Goal: Task Accomplishment & Management: Manage account settings

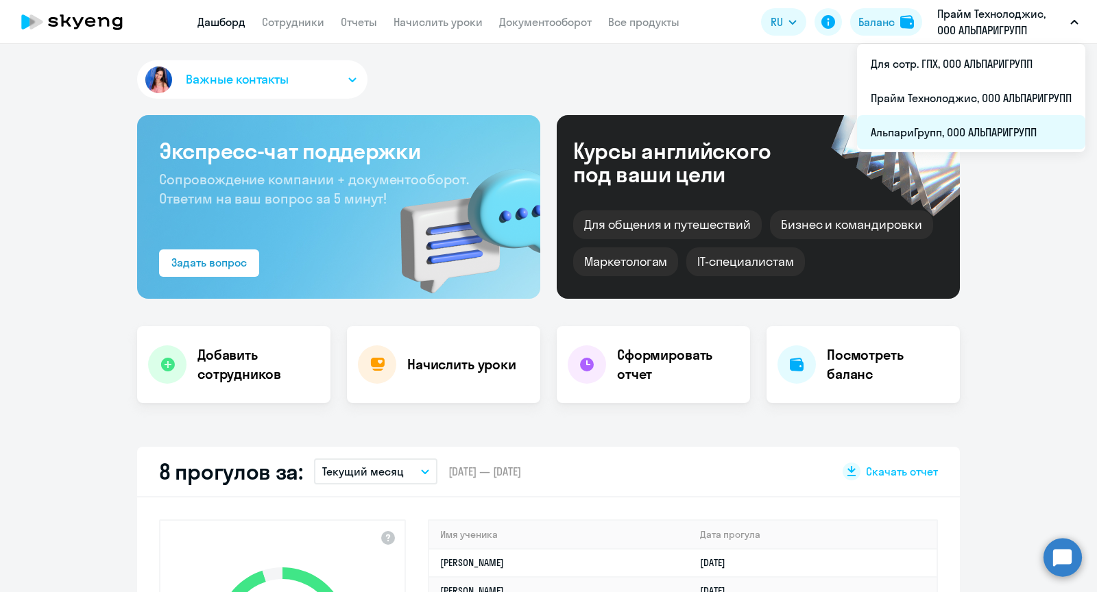
click at [976, 123] on li "АльпариГрупп, ООО АЛЬПАРИГРУПП" at bounding box center [971, 132] width 228 height 34
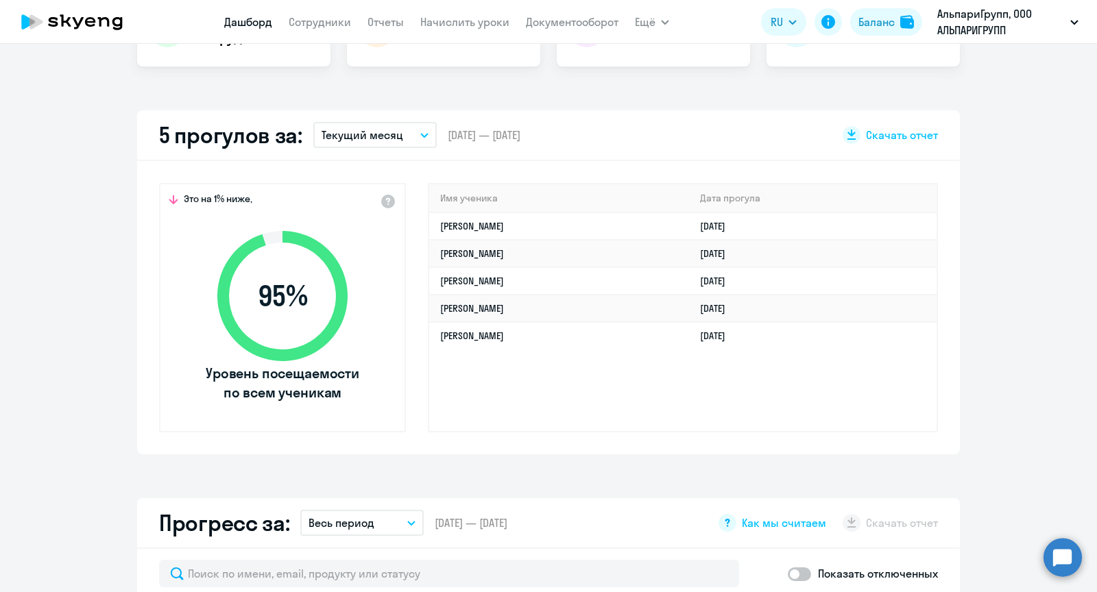
scroll to position [331, 0]
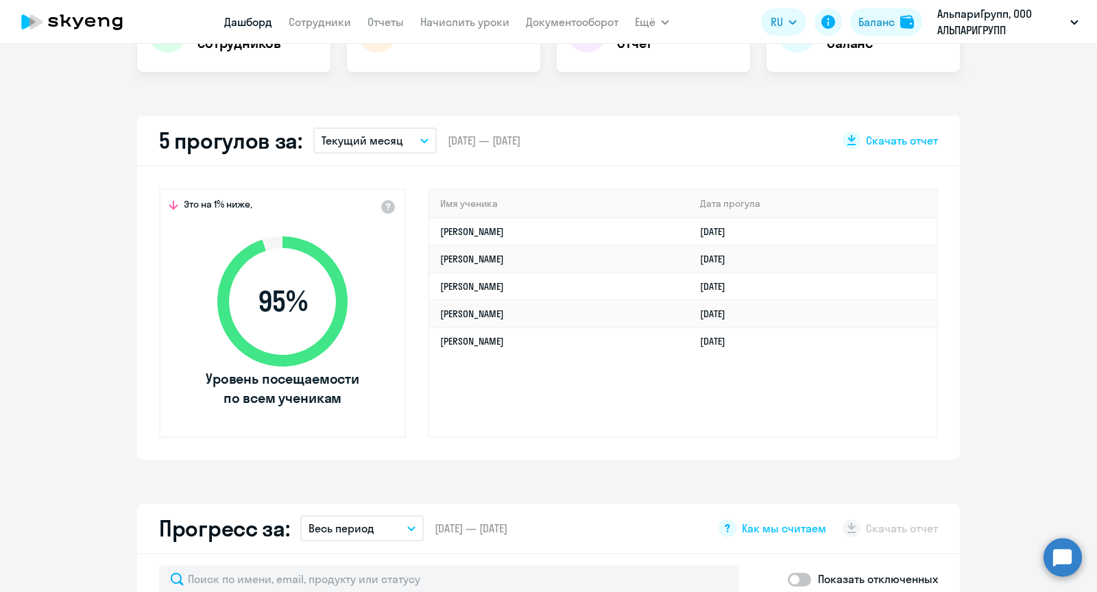
select select "30"
click at [365, 129] on button "Текущий месяц" at bounding box center [374, 141] width 123 height 26
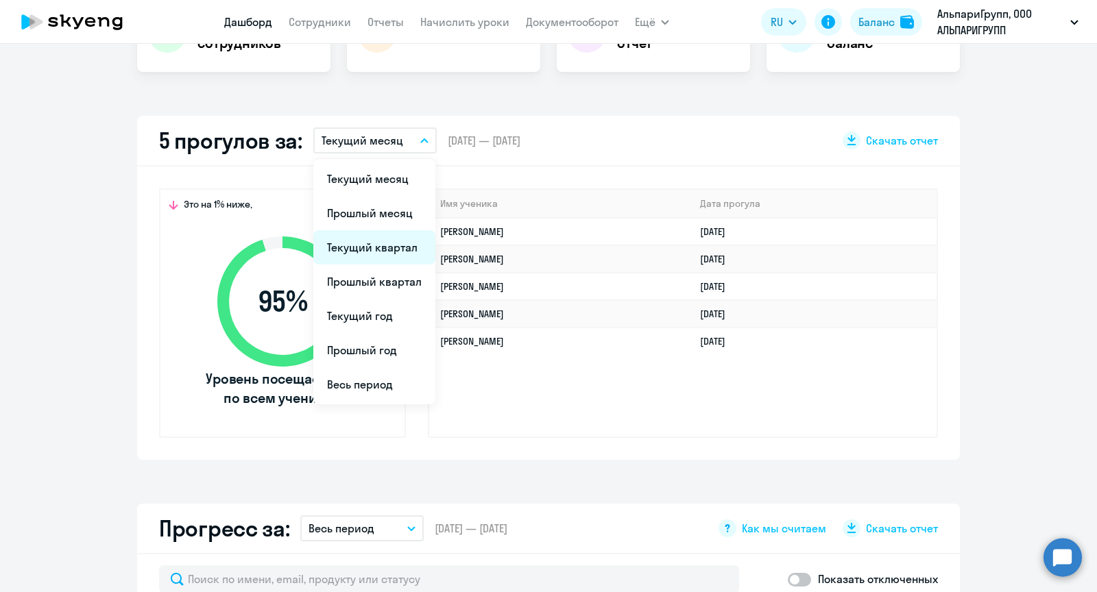
click at [378, 241] on li "Текущий квартал" at bounding box center [374, 247] width 122 height 34
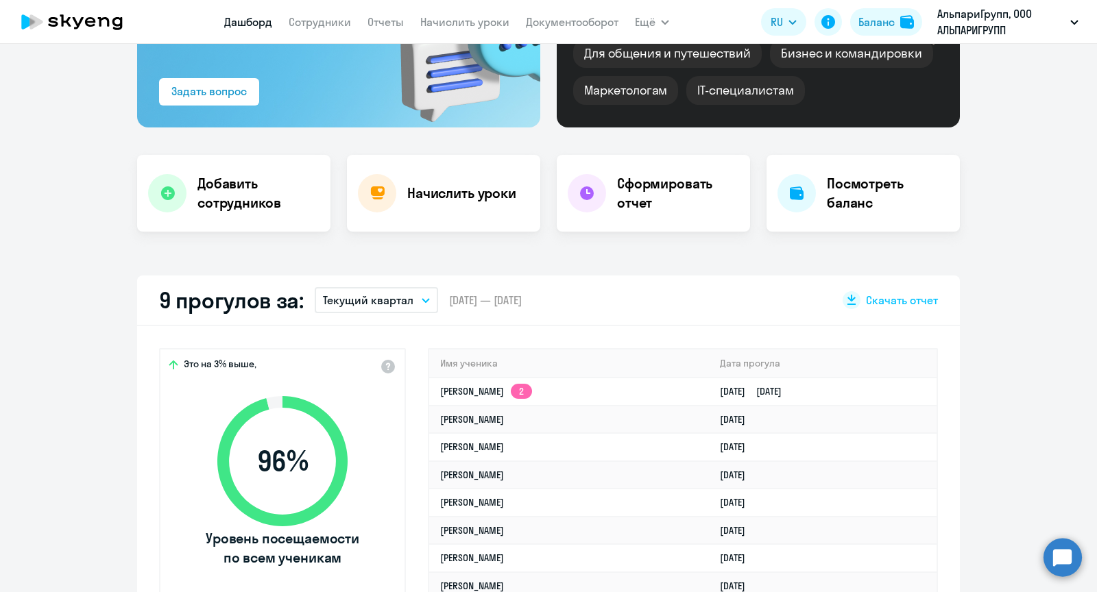
scroll to position [0, 0]
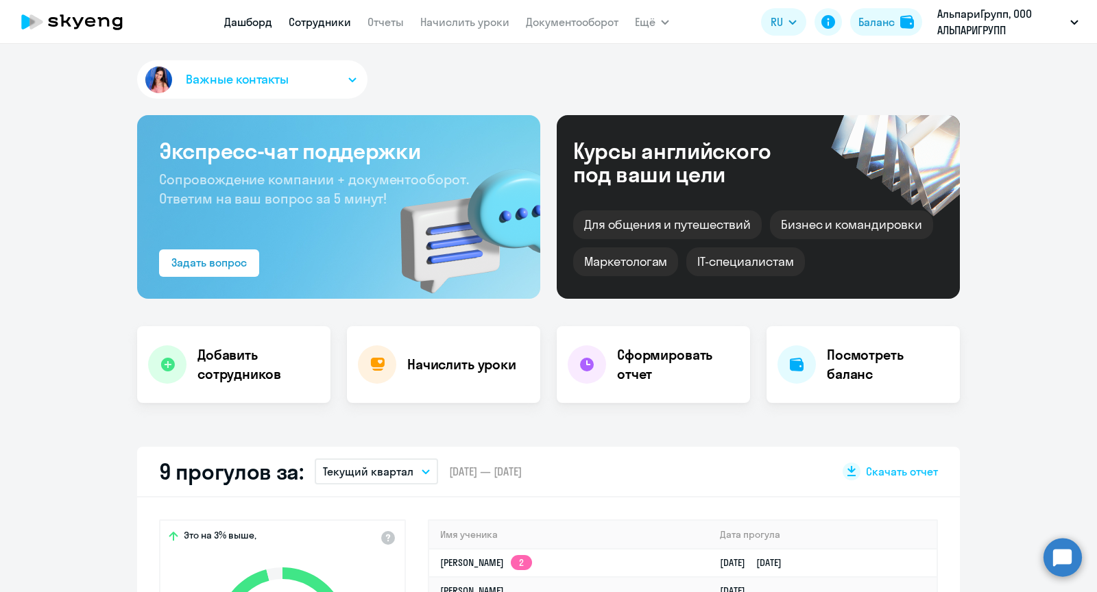
click at [316, 24] on link "Сотрудники" at bounding box center [320, 22] width 62 height 14
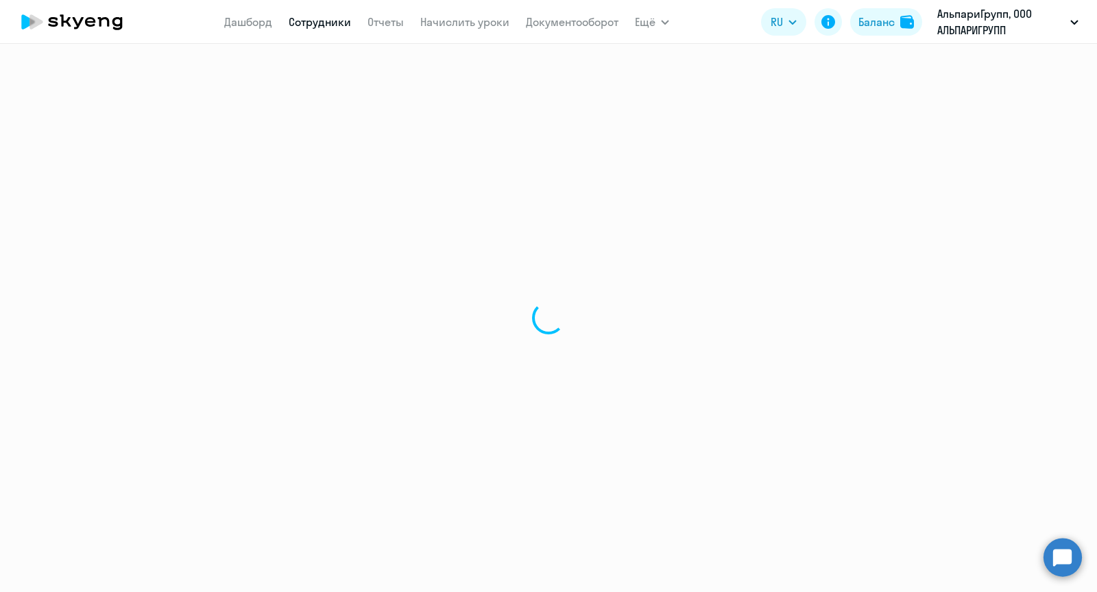
select select "30"
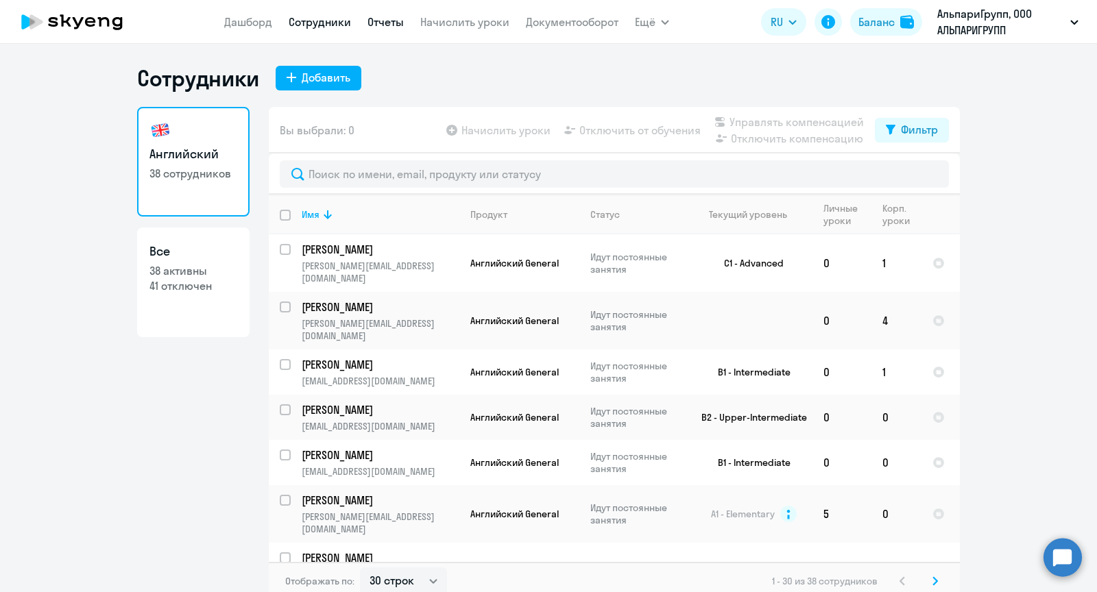
click at [372, 21] on link "Отчеты" at bounding box center [385, 22] width 36 height 14
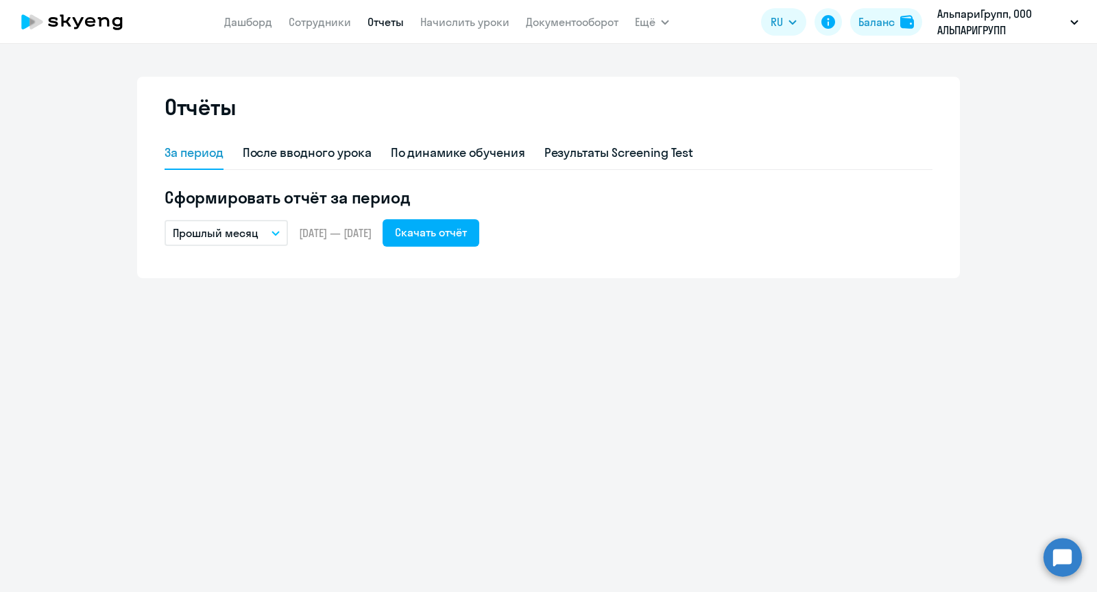
click at [250, 241] on p "Прошлый месяц" at bounding box center [216, 233] width 86 height 16
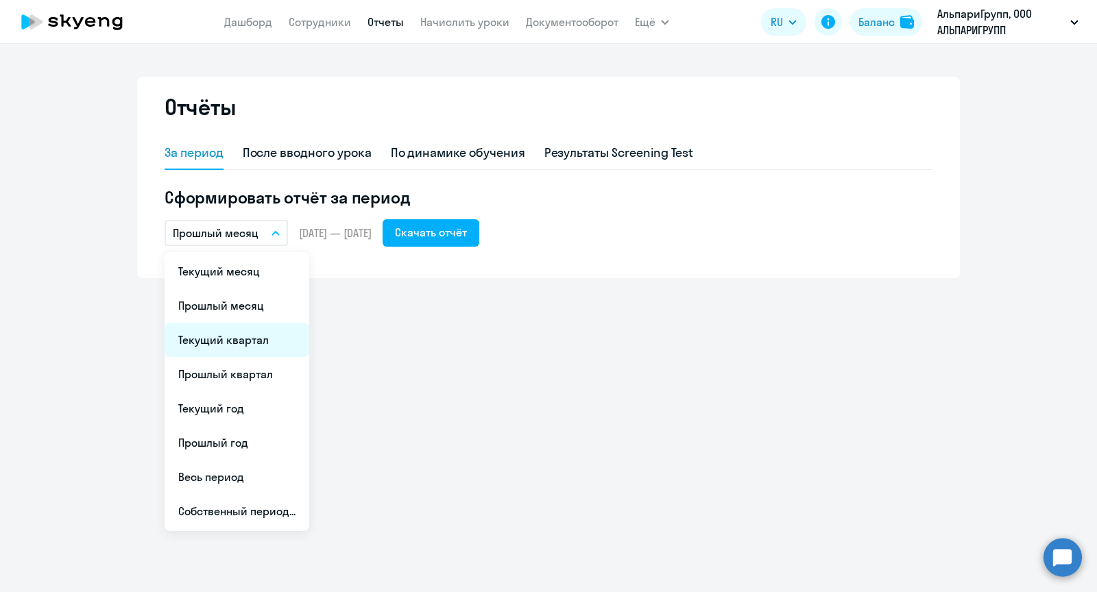
click at [237, 335] on li "Текущий квартал" at bounding box center [237, 340] width 145 height 34
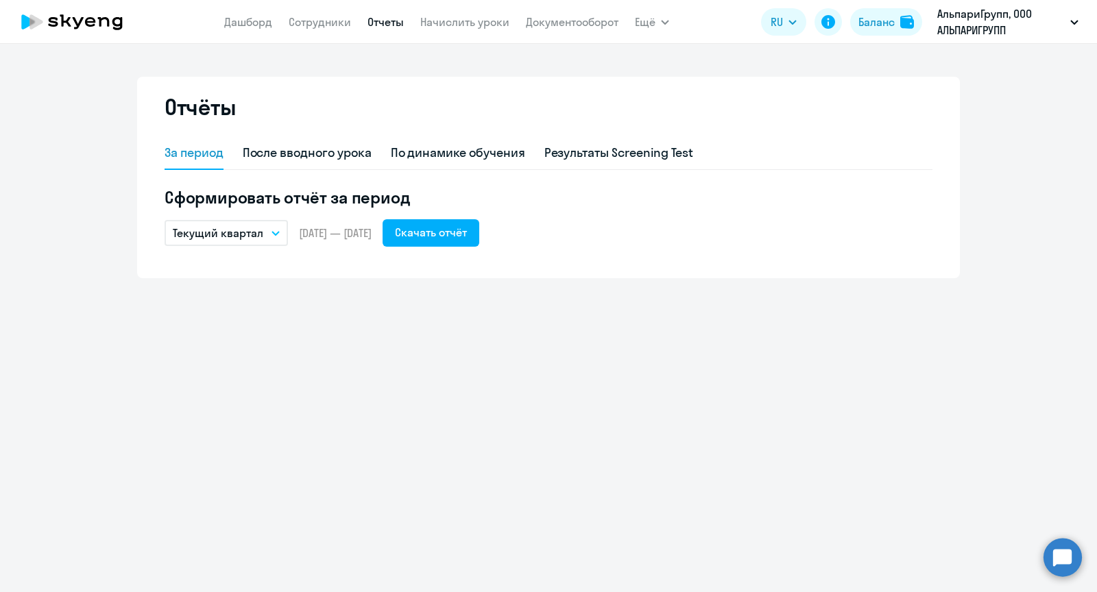
click at [225, 236] on p "Текущий квартал" at bounding box center [218, 233] width 90 height 16
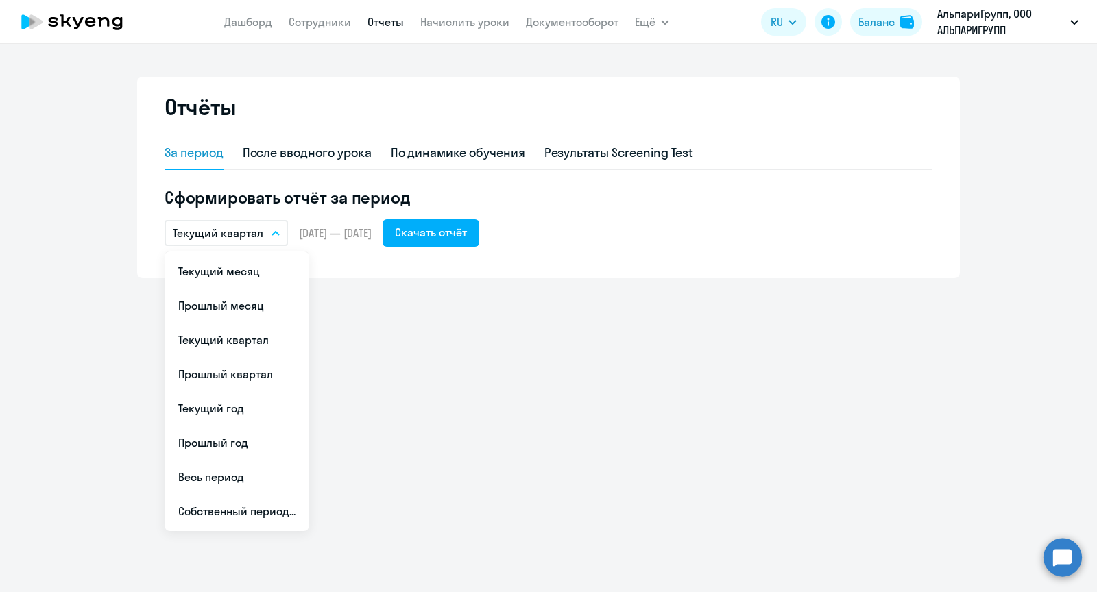
click at [225, 236] on p "Текущий квартал" at bounding box center [218, 233] width 90 height 16
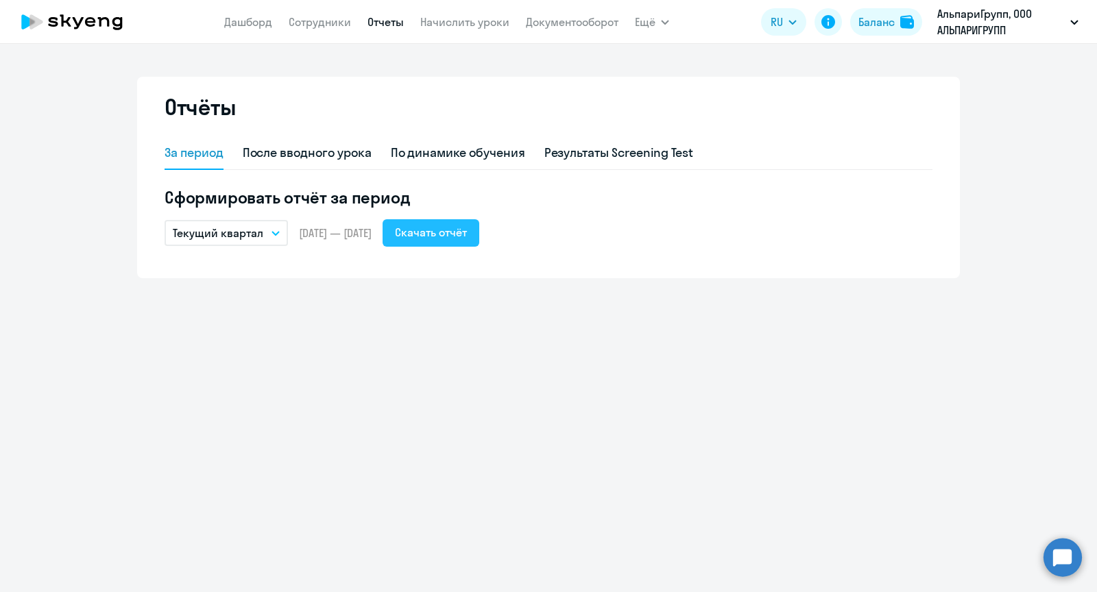
click at [474, 221] on button "Скачать отчёт" at bounding box center [431, 232] width 97 height 27
click at [324, 23] on link "Сотрудники" at bounding box center [320, 22] width 62 height 14
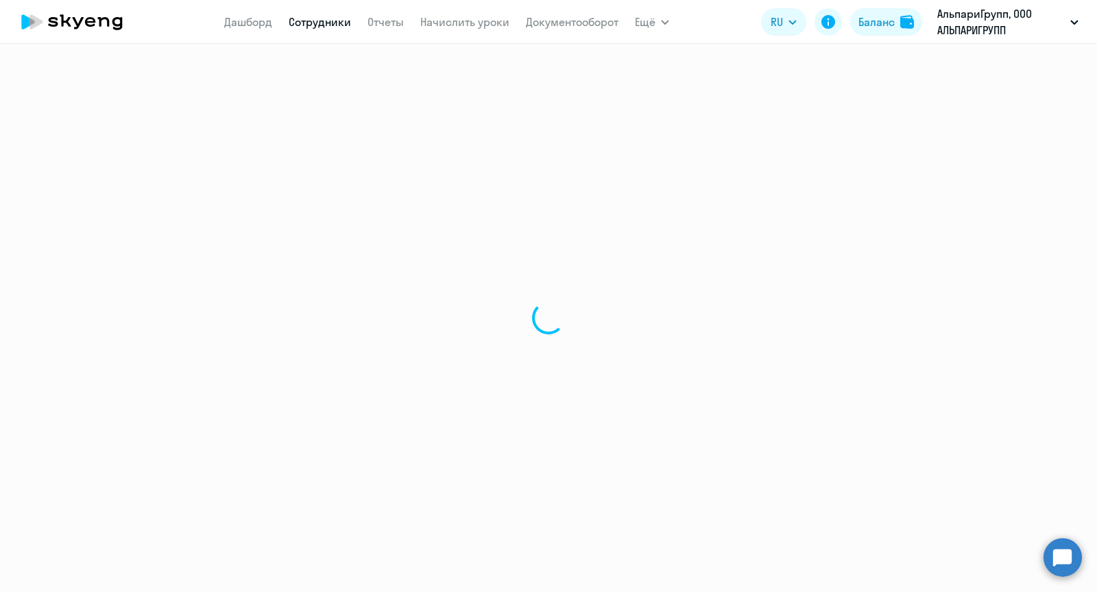
select select "30"
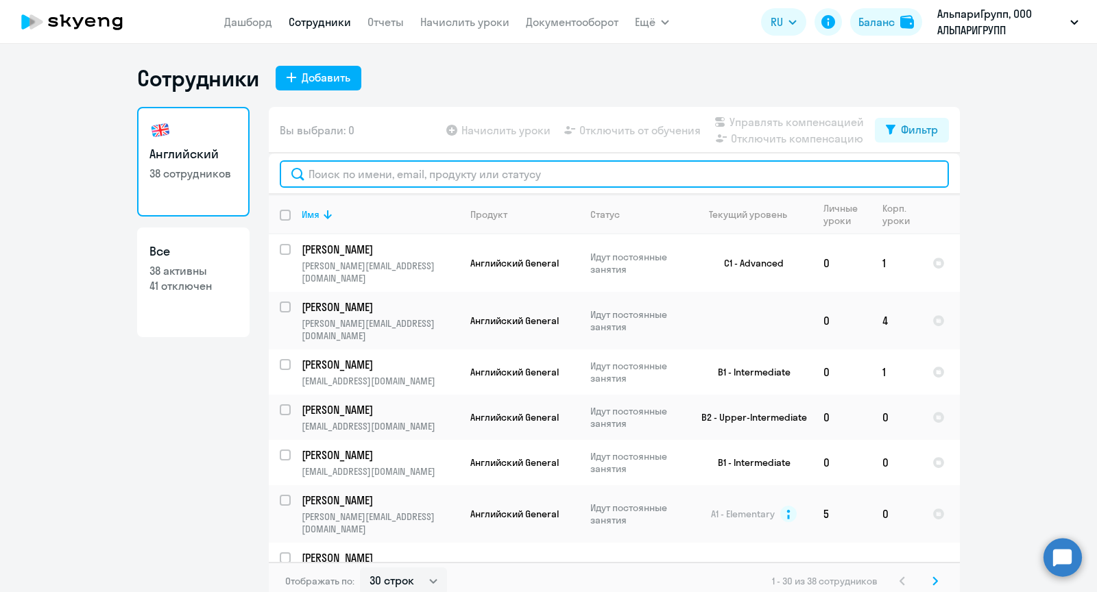
click at [329, 186] on input "text" at bounding box center [614, 173] width 669 height 27
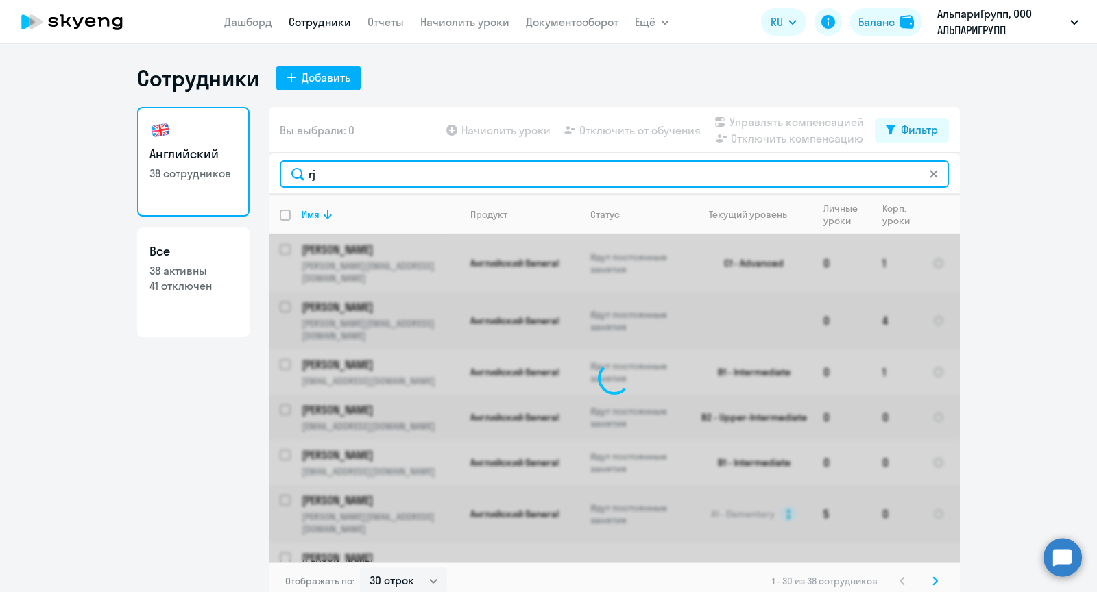
type input "r"
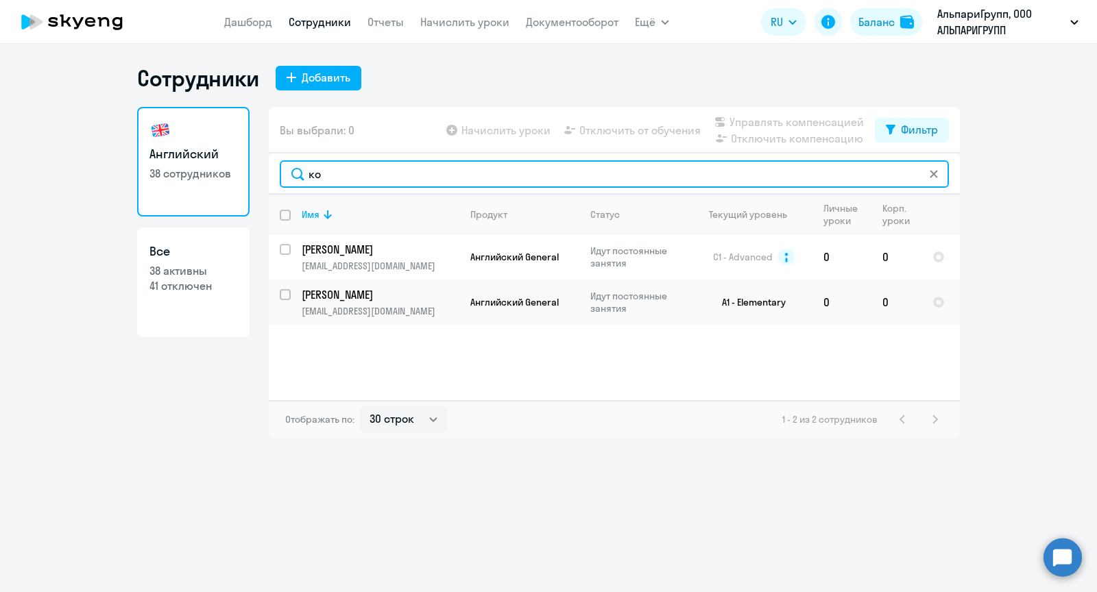
type input "к"
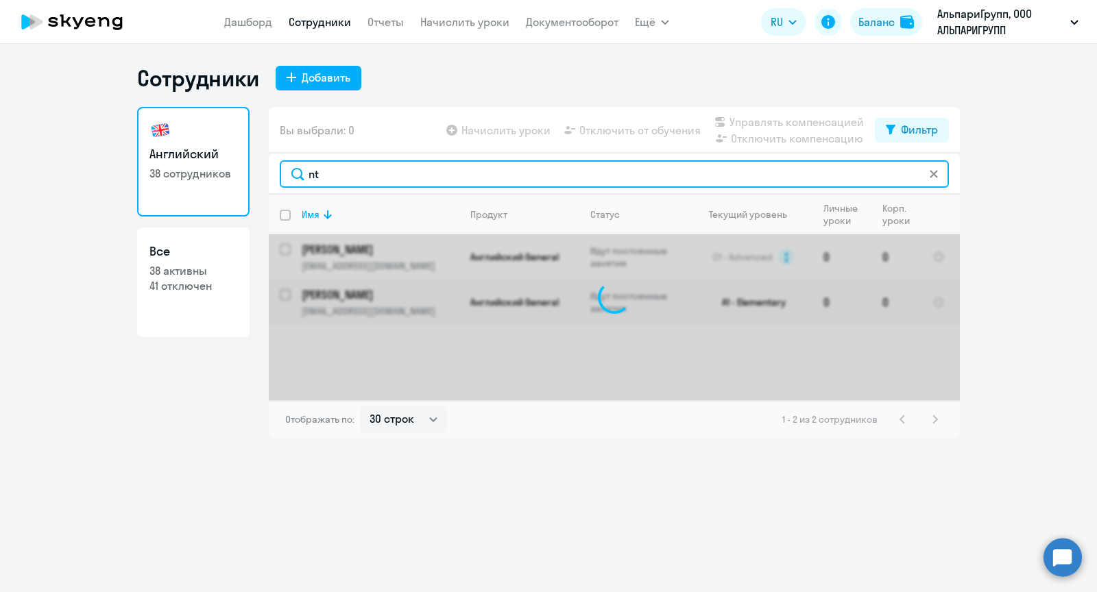
type input "n"
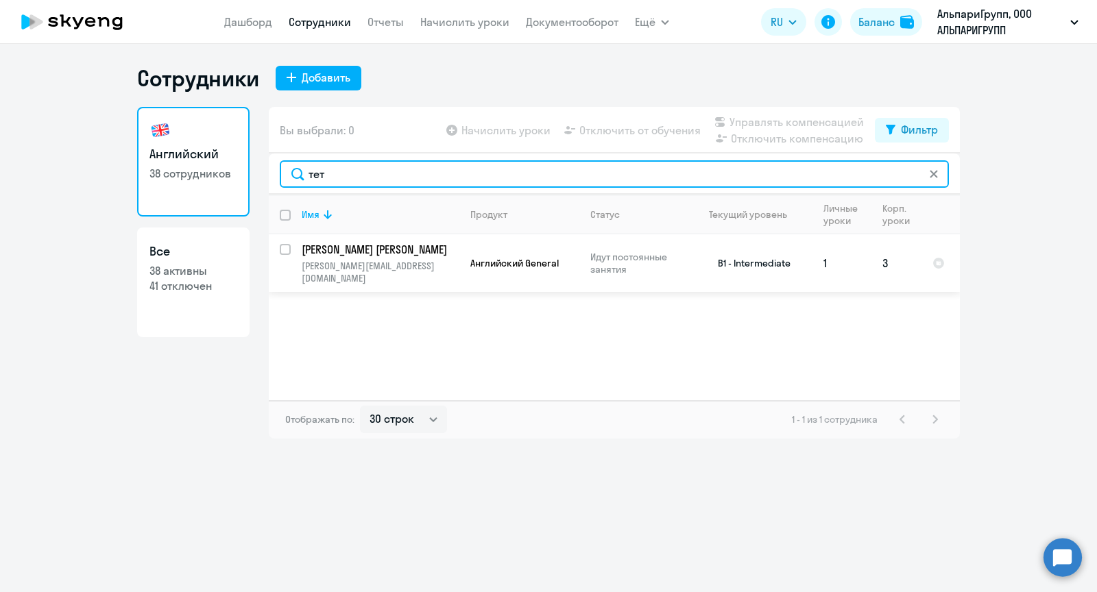
type input "тет"
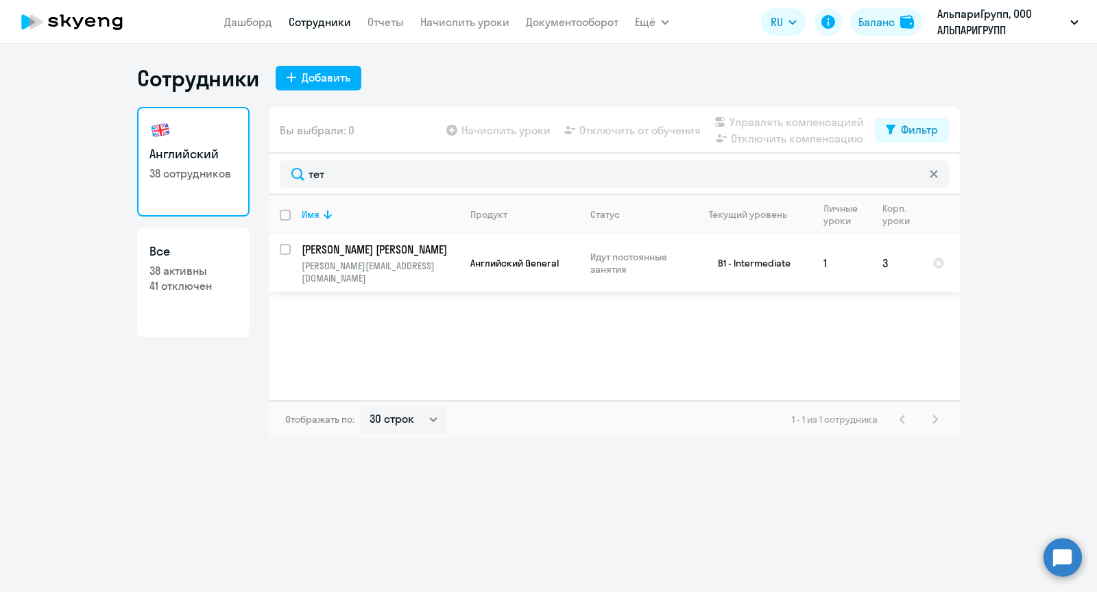
click at [385, 254] on p "[PERSON_NAME] [PERSON_NAME]" at bounding box center [379, 249] width 155 height 15
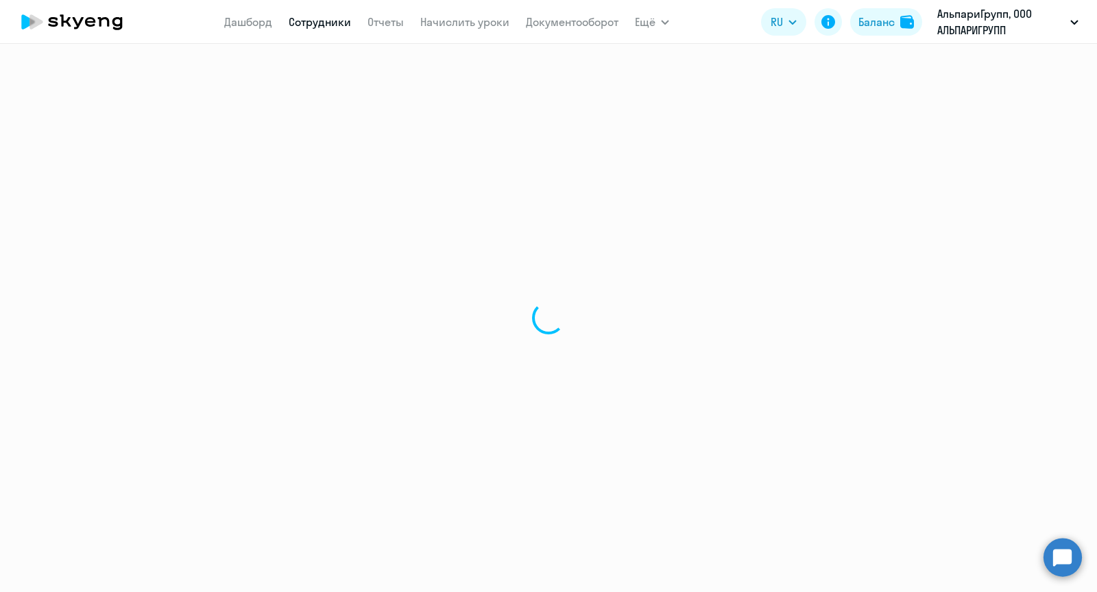
select select "english"
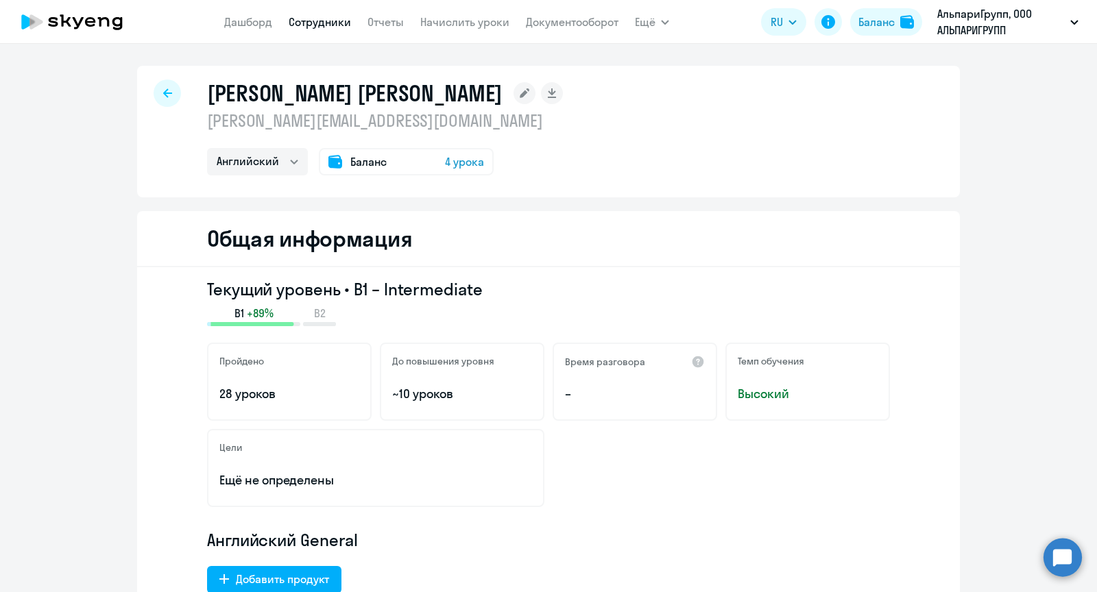
click at [513, 101] on rect at bounding box center [524, 93] width 22 height 22
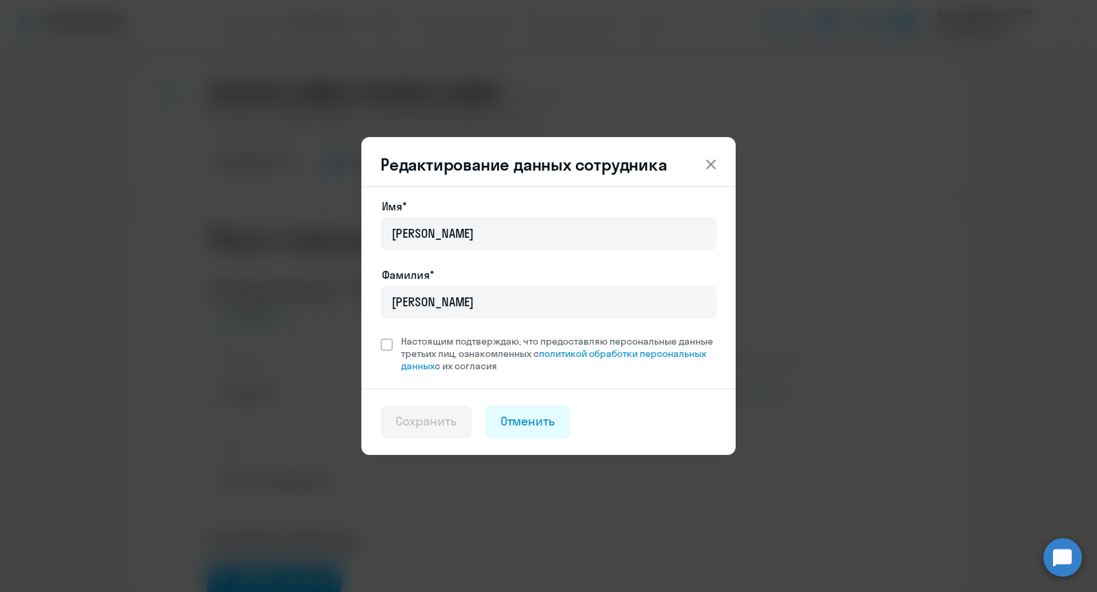
click at [764, 93] on div "Редактирование данных сотрудника Имя* [PERSON_NAME]* Тетерева Настоящим подтвер…" at bounding box center [548, 296] width 1097 height 592
